Goal: Transaction & Acquisition: Purchase product/service

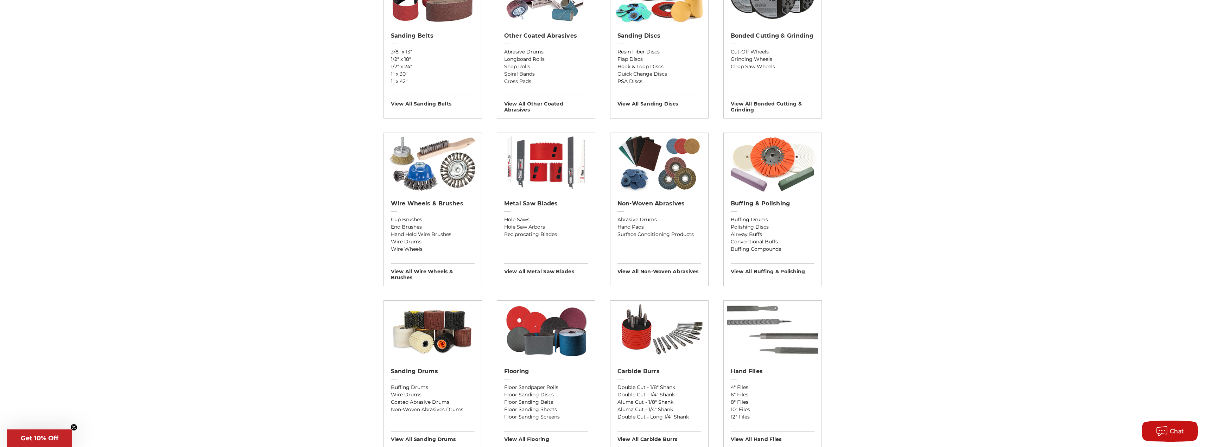
scroll to position [211, 0]
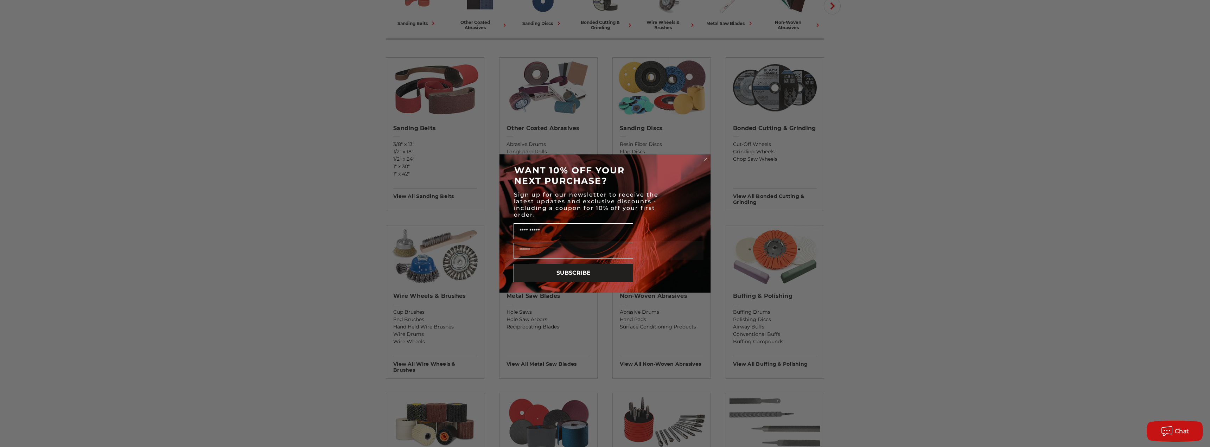
click at [772, 127] on div "Close dialog WANT 10% OFF YOUR NEXT PURCHASE? Sign up for our newsletter to rec…" at bounding box center [605, 223] width 1210 height 447
click at [707, 160] on circle "Close dialog" at bounding box center [705, 160] width 7 height 7
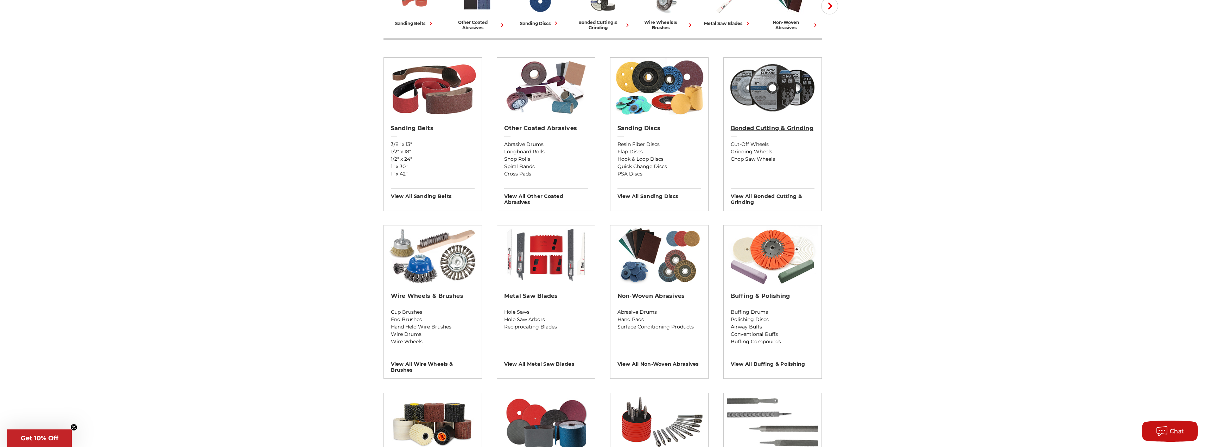
click at [773, 128] on h2 "Bonded Cutting & Grinding" at bounding box center [773, 128] width 84 height 7
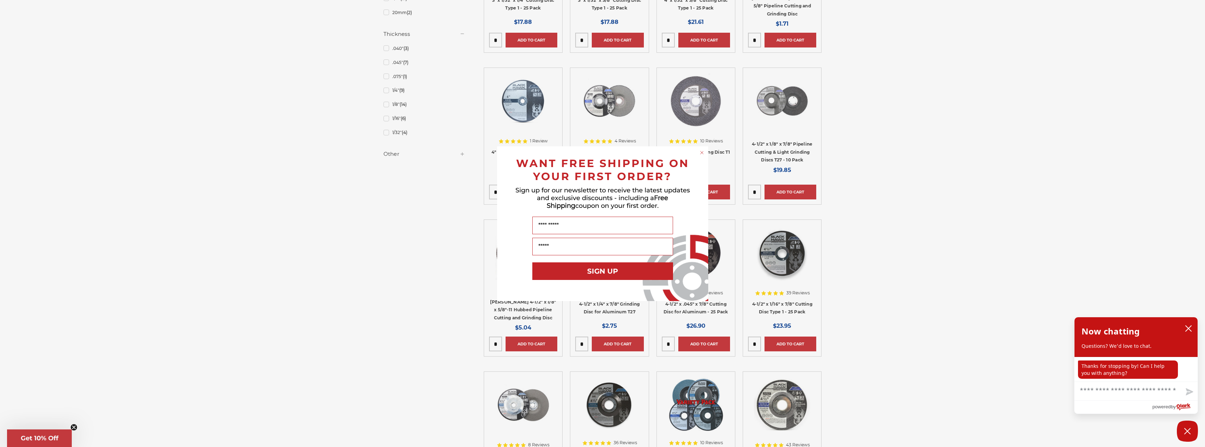
scroll to position [563, 0]
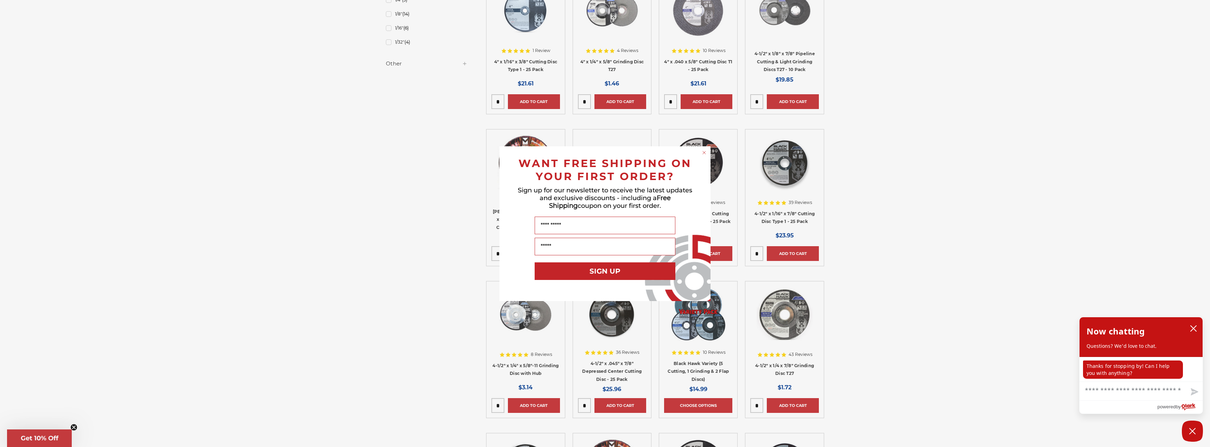
click at [706, 149] on icon "Close dialog" at bounding box center [704, 152] width 7 height 7
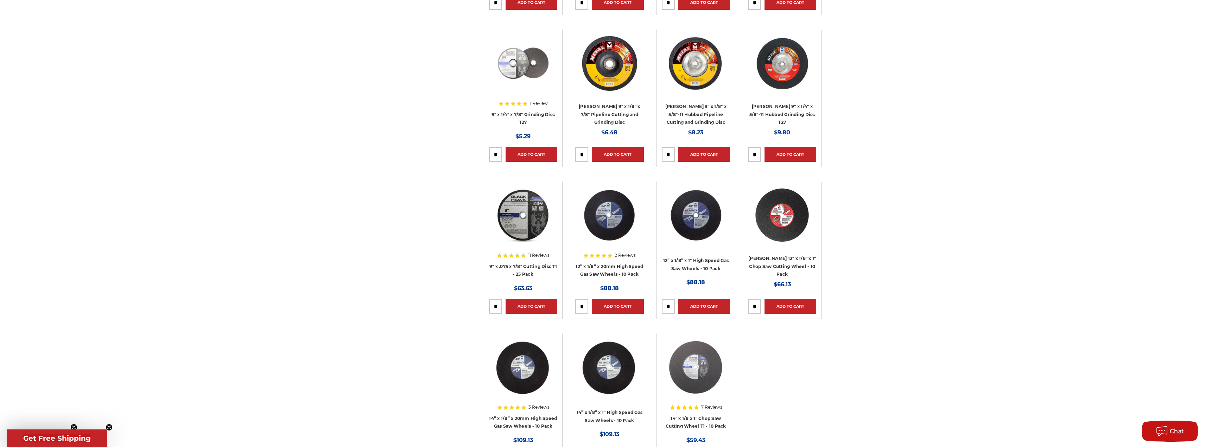
scroll to position [1689, 0]
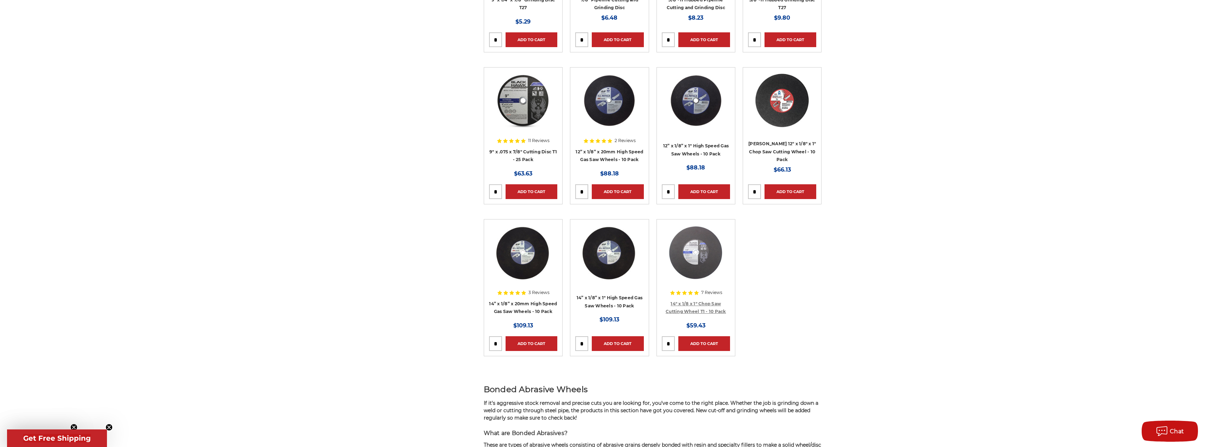
click at [703, 305] on link "14" x 1/8 x 1" Chop Saw Cutting Wheel T1 - 10 Pack" at bounding box center [696, 307] width 61 height 13
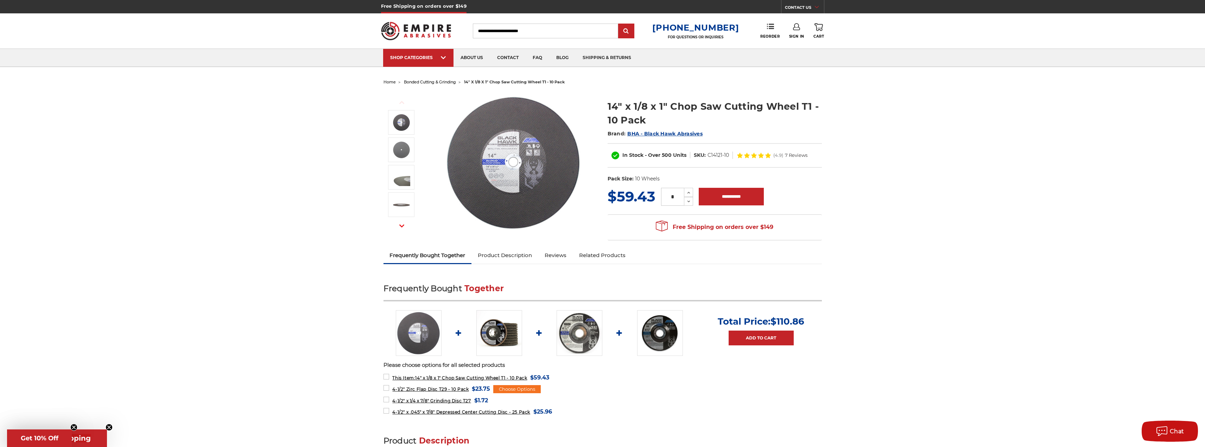
click at [668, 135] on span "BHA - Black Hawk Abrasives" at bounding box center [664, 134] width 75 height 6
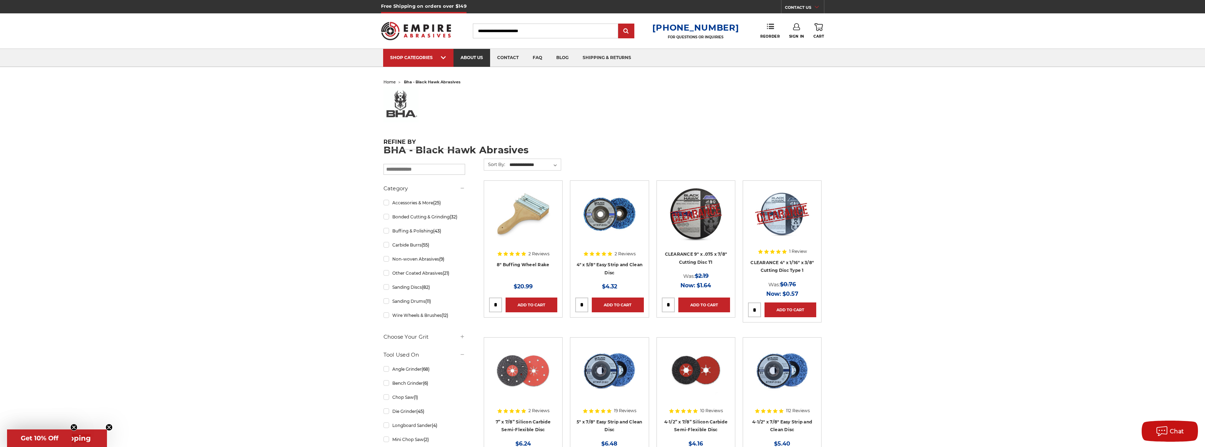
click at [469, 55] on link "about us" at bounding box center [471, 58] width 37 height 18
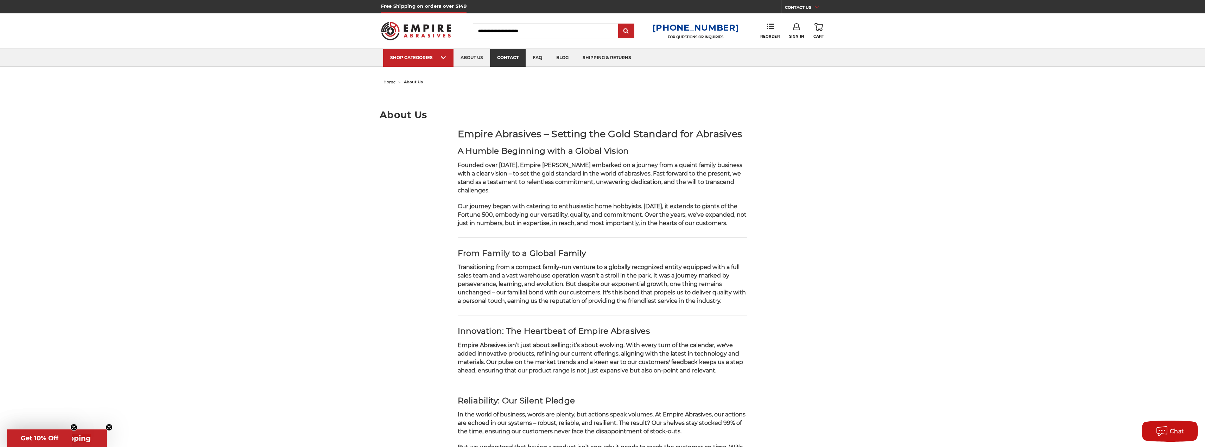
click at [510, 56] on link "contact" at bounding box center [508, 58] width 36 height 18
